Goal: Transaction & Acquisition: Purchase product/service

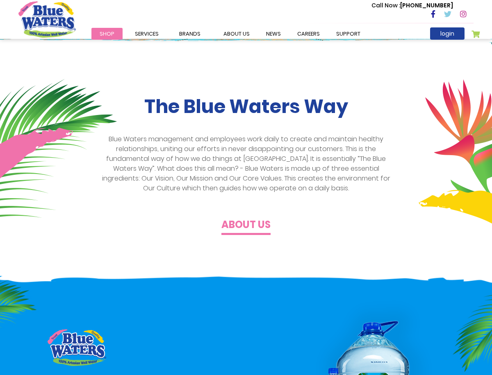
scroll to position [141, 0]
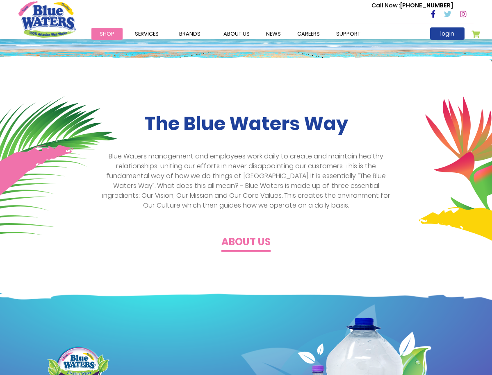
click at [109, 28] on link "Shop" at bounding box center [106, 34] width 31 height 12
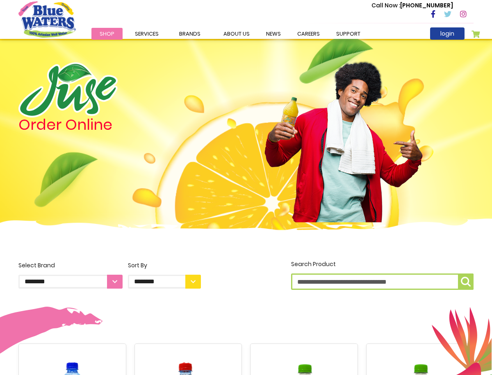
click at [337, 279] on input "Search Product" at bounding box center [382, 282] width 182 height 16
type input "*****"
click at [465, 282] on img "submit" at bounding box center [466, 282] width 10 height 10
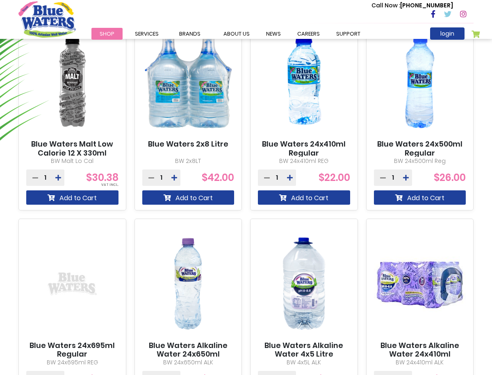
scroll to position [526, 0]
